Goal: Transaction & Acquisition: Purchase product/service

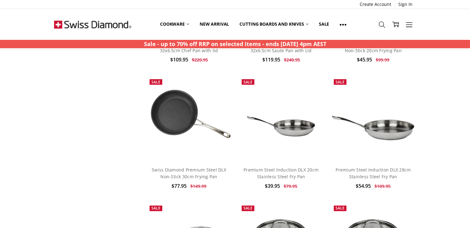
scroll to position [680, 0]
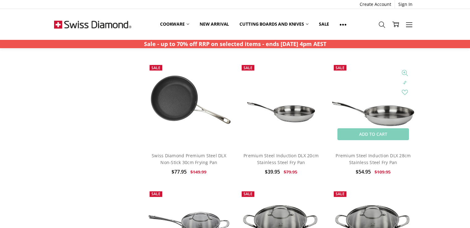
click at [392, 114] on img at bounding box center [373, 104] width 85 height 85
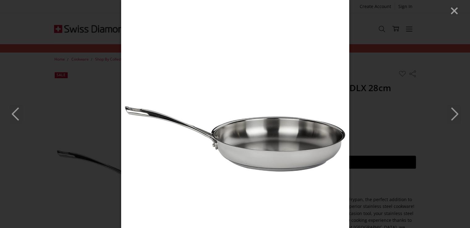
click at [453, 113] on icon "Next" at bounding box center [454, 114] width 14 height 19
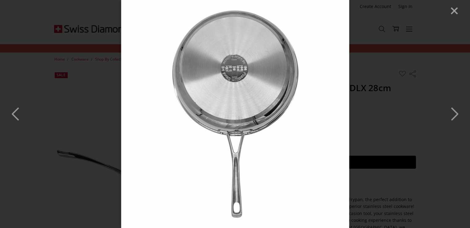
click at [453, 113] on icon "Next" at bounding box center [454, 114] width 14 height 19
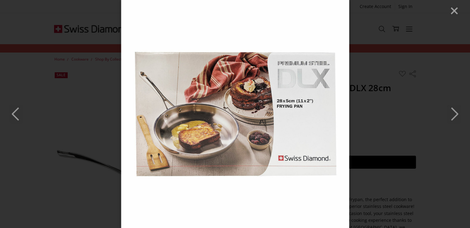
click at [453, 113] on icon "Next" at bounding box center [454, 114] width 14 height 19
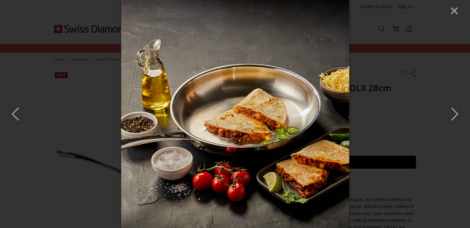
click at [453, 113] on icon "Next" at bounding box center [454, 114] width 14 height 19
click at [459, 10] on icon "Close" at bounding box center [454, 10] width 9 height 9
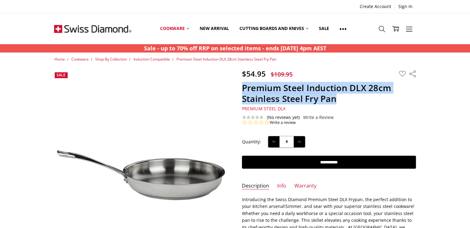
drag, startPoint x: 241, startPoint y: 86, endPoint x: 376, endPoint y: 94, distance: 136.0
click at [376, 94] on section "$54.95 $109.95 MSRP: You save Add to Wish List" at bounding box center [329, 97] width 188 height 56
copy h1 "Premium Steel Induction DLX 28cm Stainless Steel Fry Pan"
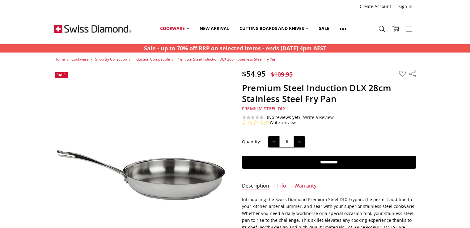
click at [373, 105] on section "$54.95 $109.95 MSRP: You save Add to Wish List" at bounding box center [329, 97] width 188 height 56
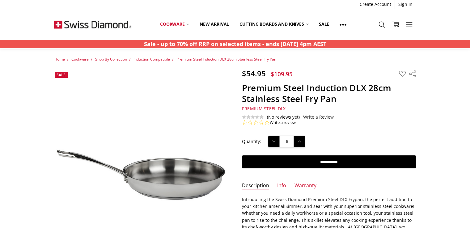
scroll to position [62, 0]
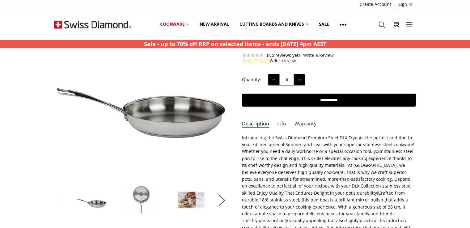
click at [310, 124] on link "Warranty" at bounding box center [306, 124] width 22 height 7
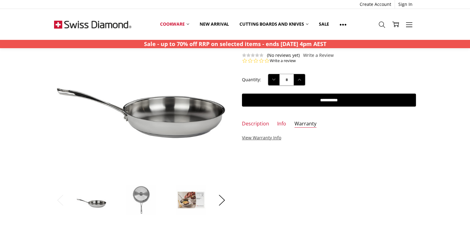
click at [271, 137] on link "View Warranty Info" at bounding box center [261, 138] width 39 height 6
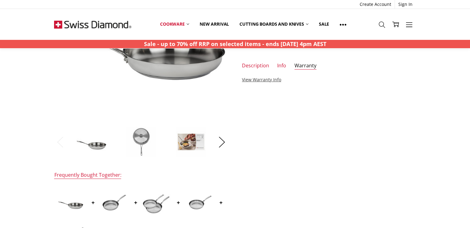
scroll to position [124, 0]
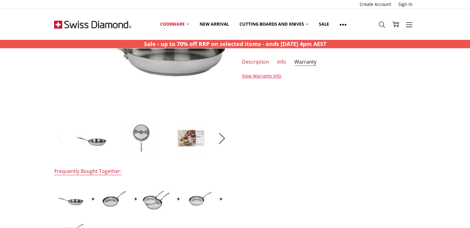
click at [190, 139] on img at bounding box center [191, 138] width 31 height 31
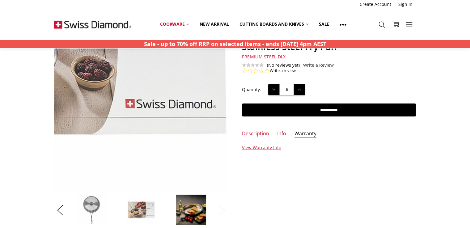
scroll to position [93, 0]
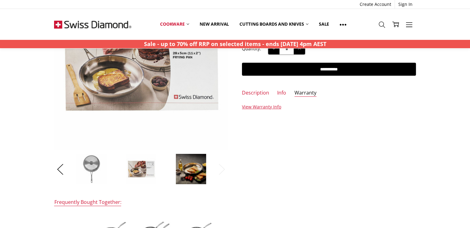
click at [134, 173] on img at bounding box center [141, 169] width 31 height 31
click at [95, 167] on img at bounding box center [91, 169] width 31 height 31
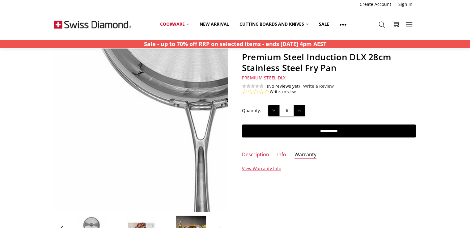
scroll to position [62, 0]
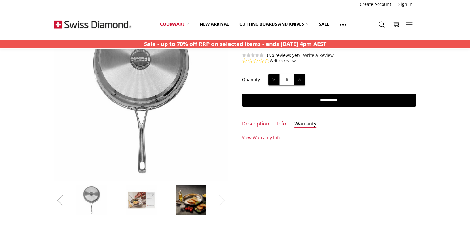
drag, startPoint x: 64, startPoint y: 204, endPoint x: 66, endPoint y: 202, distance: 3.3
click at [64, 204] on button "Previous" at bounding box center [60, 200] width 12 height 19
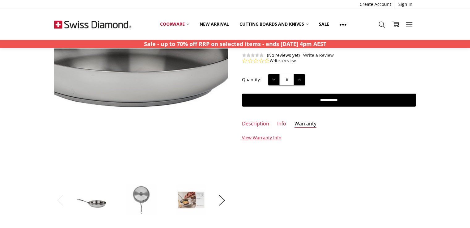
scroll to position [93, 0]
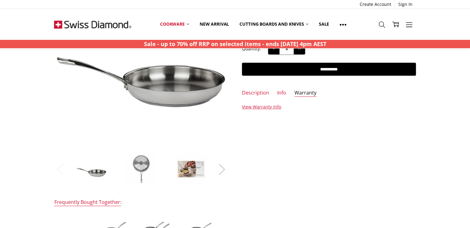
click at [217, 171] on button "Next" at bounding box center [222, 169] width 12 height 19
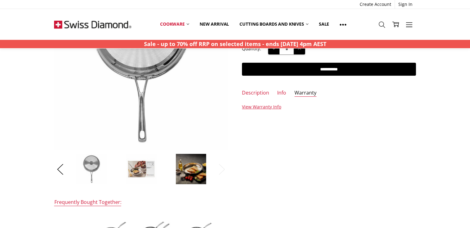
click at [200, 170] on img at bounding box center [191, 169] width 31 height 31
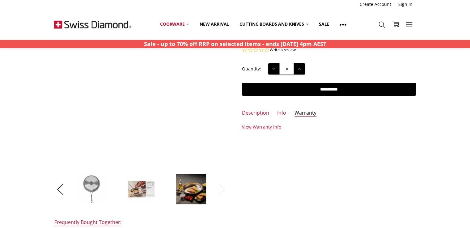
scroll to position [62, 0]
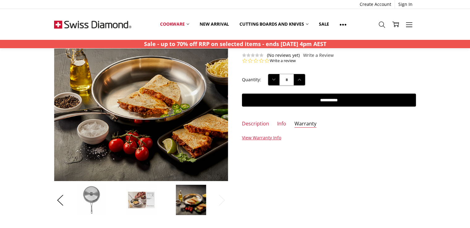
click at [139, 200] on img at bounding box center [141, 200] width 31 height 31
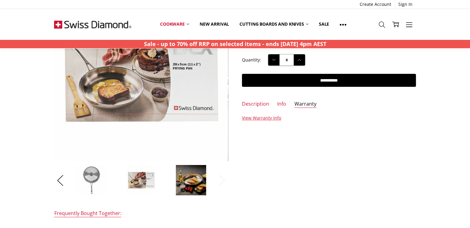
scroll to position [0, 0]
